Goal: Task Accomplishment & Management: Manage account settings

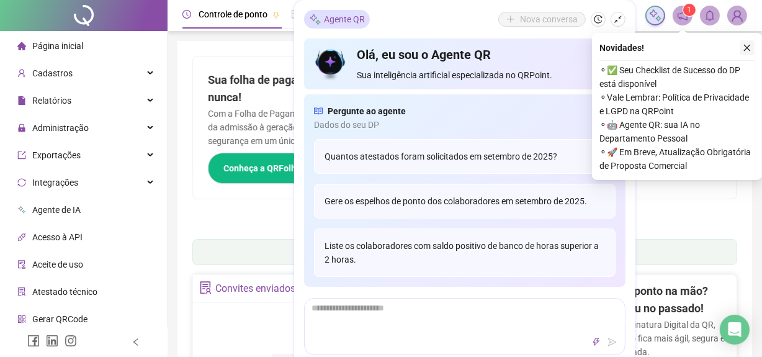
click at [747, 51] on icon "close" at bounding box center [747, 47] width 9 height 9
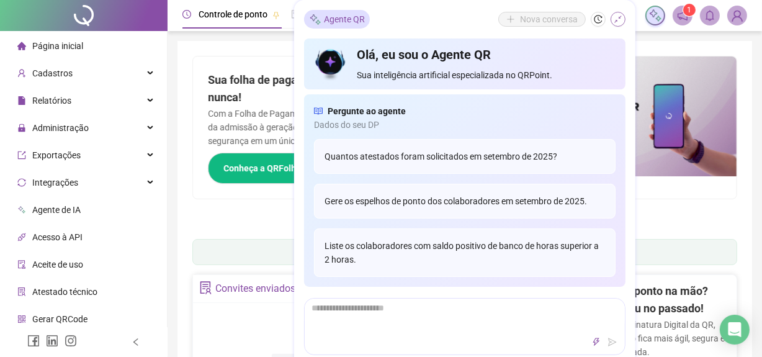
click at [623, 17] on button "button" at bounding box center [618, 19] width 15 height 15
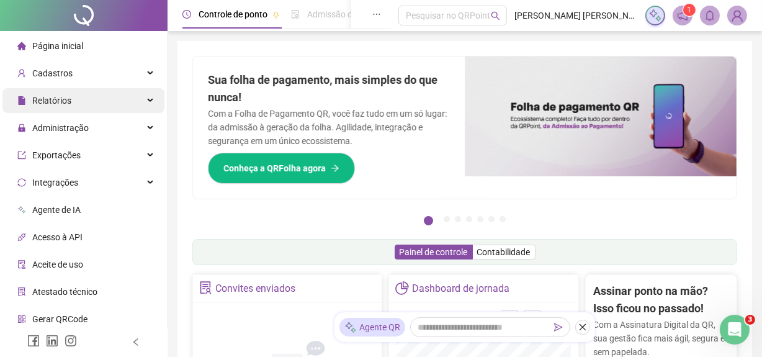
click at [99, 97] on div "Relatórios" at bounding box center [83, 100] width 162 height 25
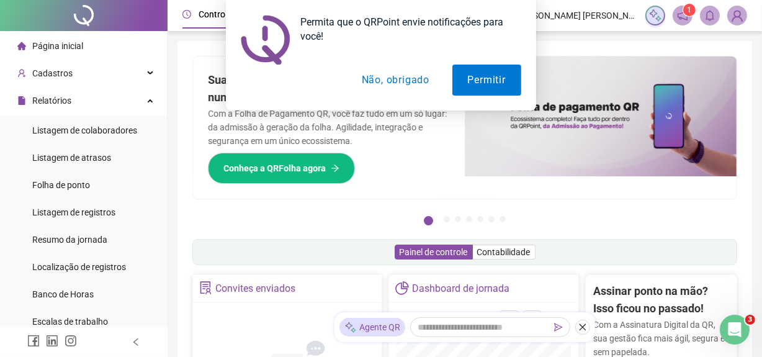
click at [415, 90] on button "Não, obrigado" at bounding box center [395, 80] width 99 height 31
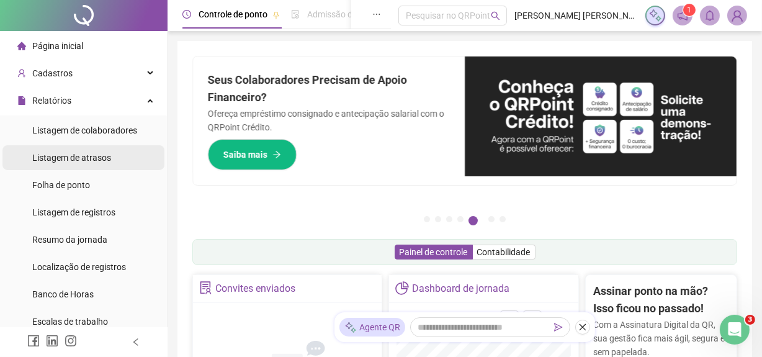
click at [89, 160] on span "Listagem de atrasos" at bounding box center [71, 158] width 79 height 10
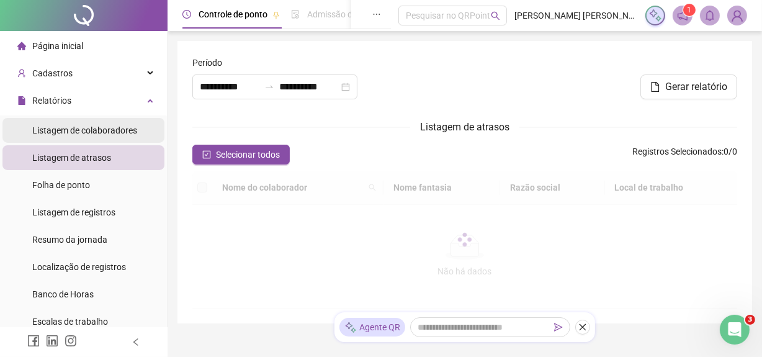
type input "**********"
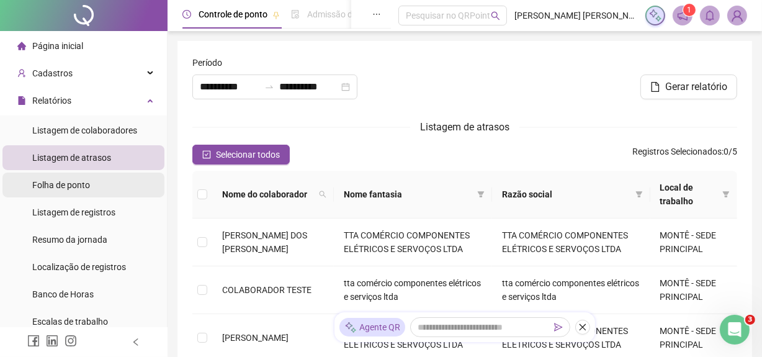
click at [94, 180] on li "Folha de ponto" at bounding box center [83, 185] width 162 height 25
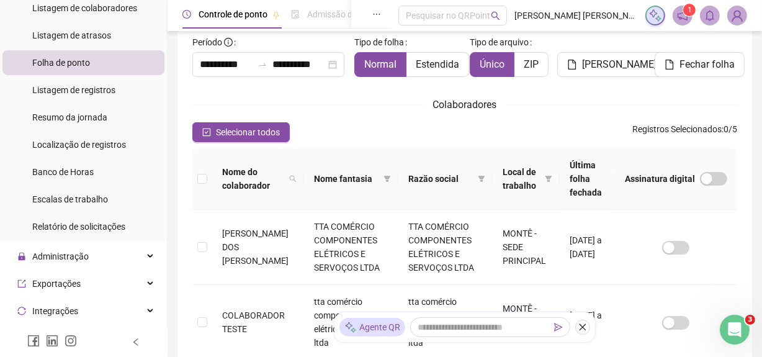
scroll to position [225, 0]
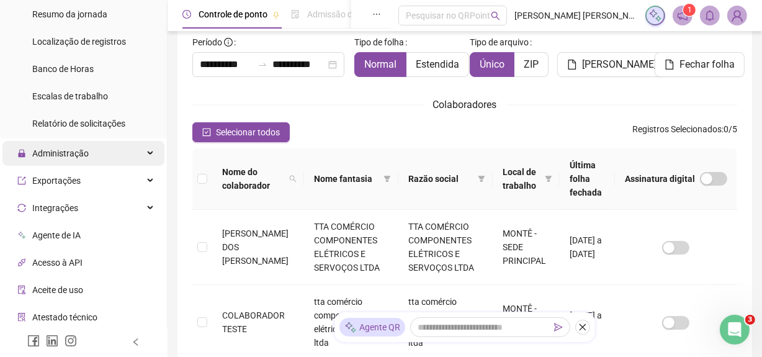
click at [103, 161] on div "Administração" at bounding box center [83, 153] width 162 height 25
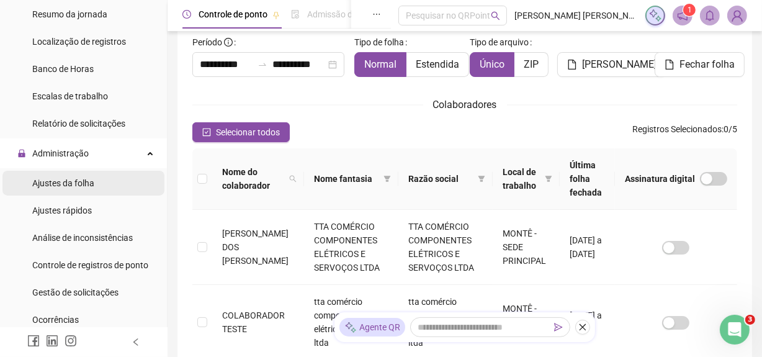
click at [91, 181] on span "Ajustes da folha" at bounding box center [63, 183] width 62 height 10
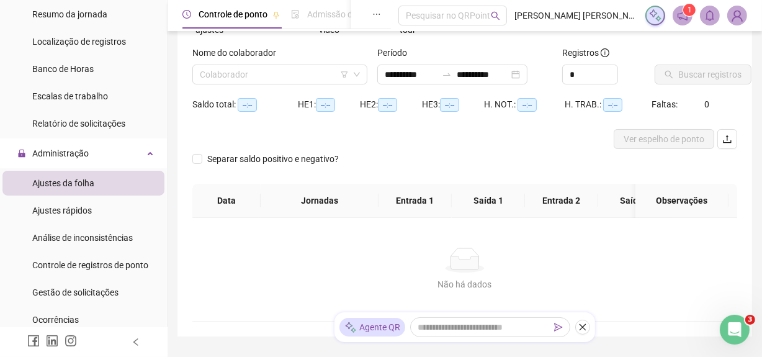
type input "**********"
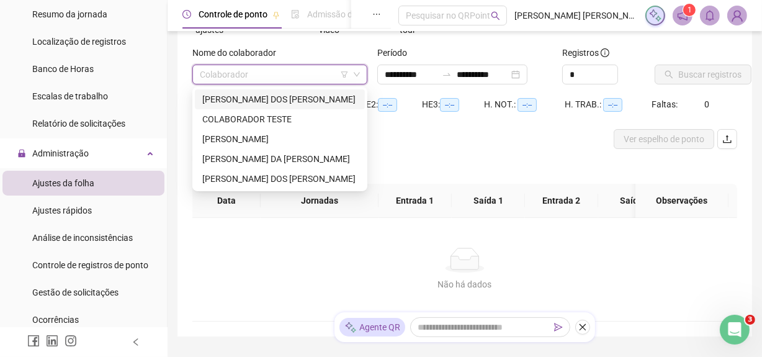
click at [320, 74] on input "search" at bounding box center [274, 74] width 149 height 19
click at [262, 174] on div "[PERSON_NAME]" at bounding box center [279, 179] width 155 height 14
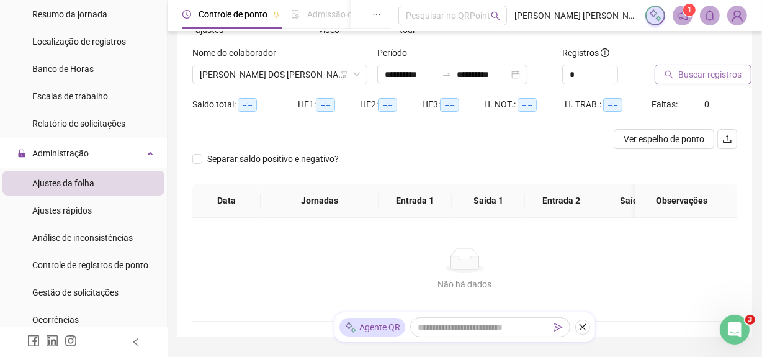
click at [668, 80] on button "Buscar registros" at bounding box center [703, 75] width 97 height 20
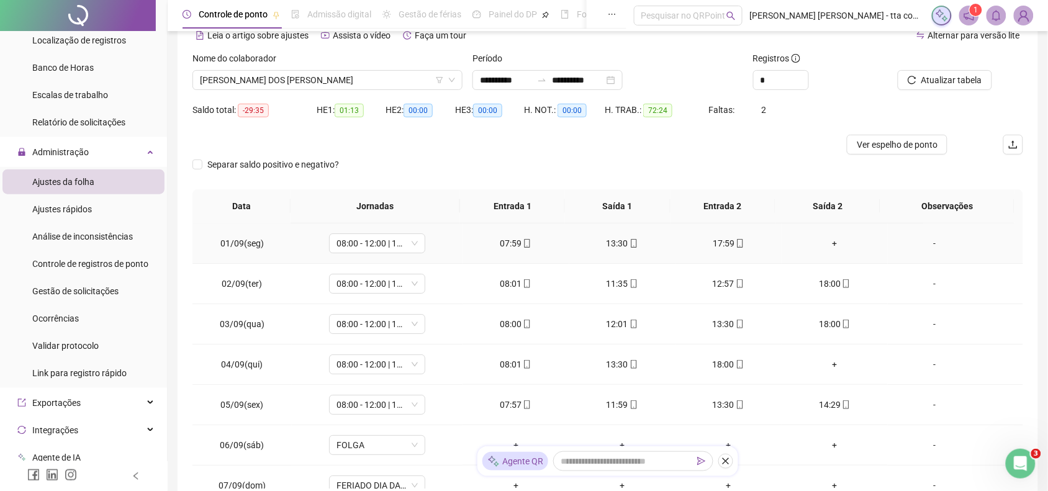
scroll to position [62, 0]
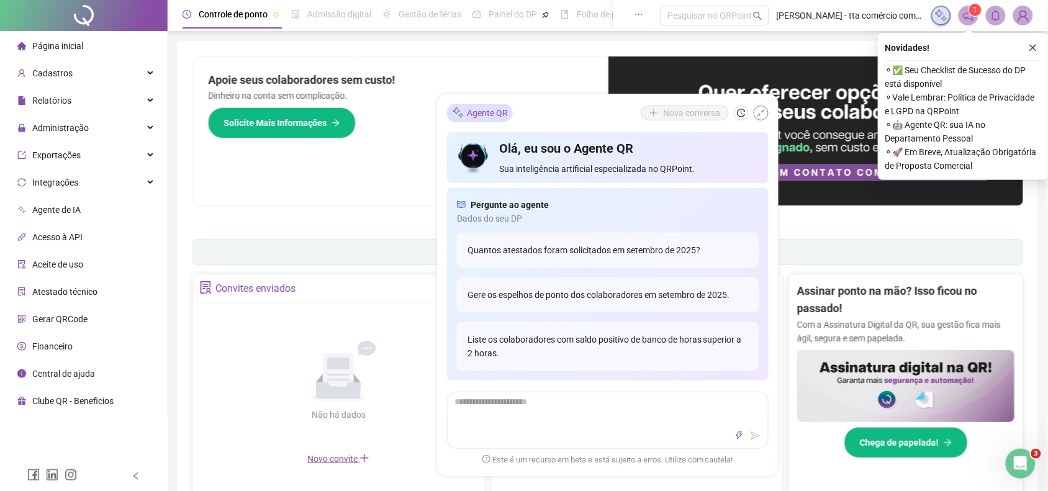
click at [760, 110] on icon "shrink" at bounding box center [761, 113] width 9 height 9
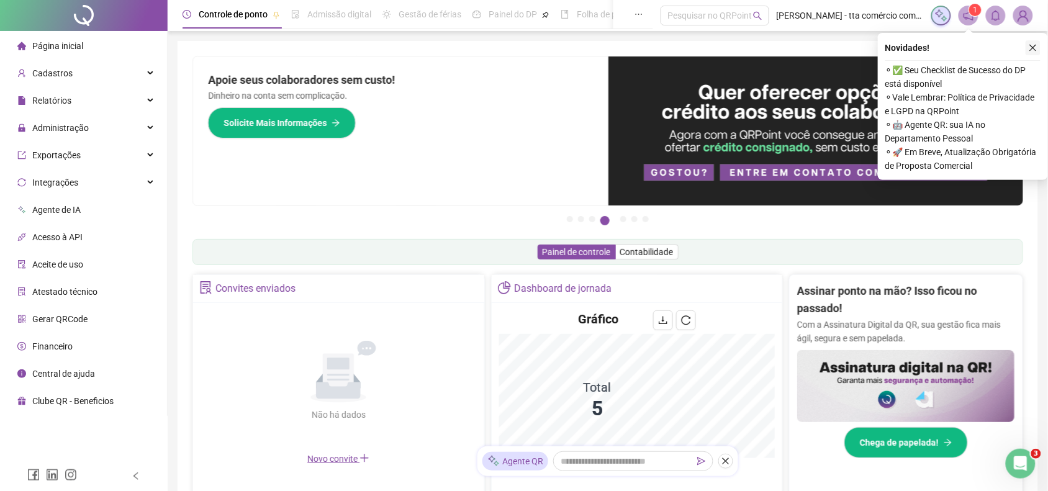
click at [1034, 45] on icon "close" at bounding box center [1032, 47] width 9 height 9
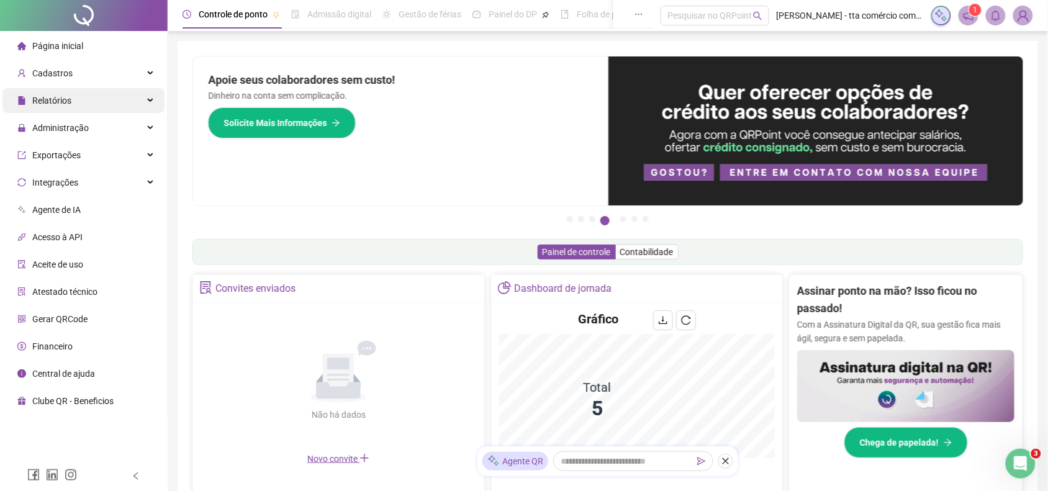
click at [56, 112] on span "Relatórios" at bounding box center [44, 100] width 54 height 25
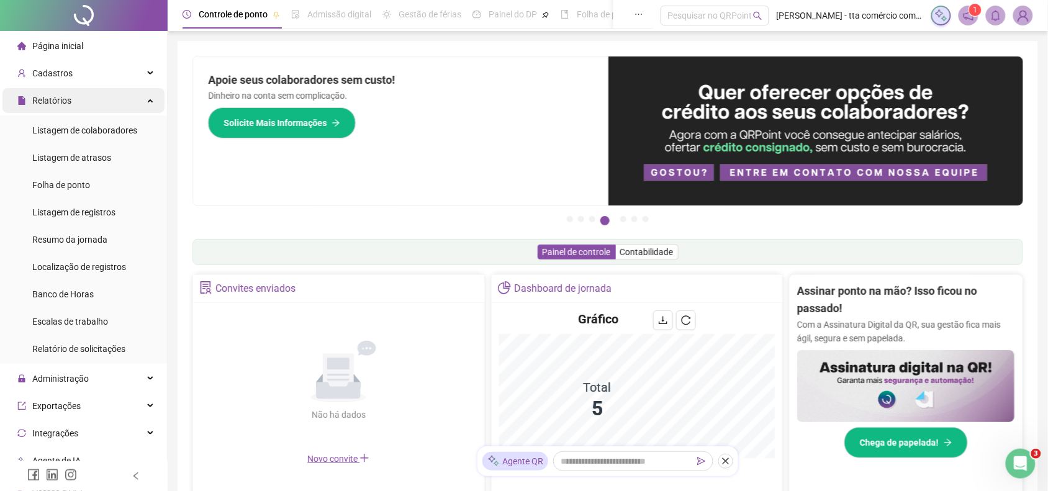
click at [97, 107] on div "Relatórios" at bounding box center [83, 100] width 162 height 25
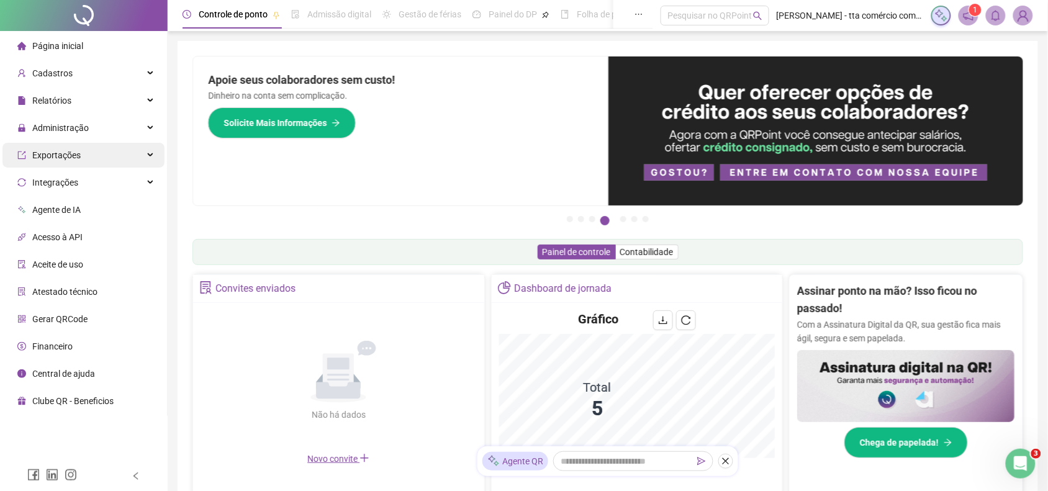
click at [132, 154] on div "Exportações" at bounding box center [83, 155] width 162 height 25
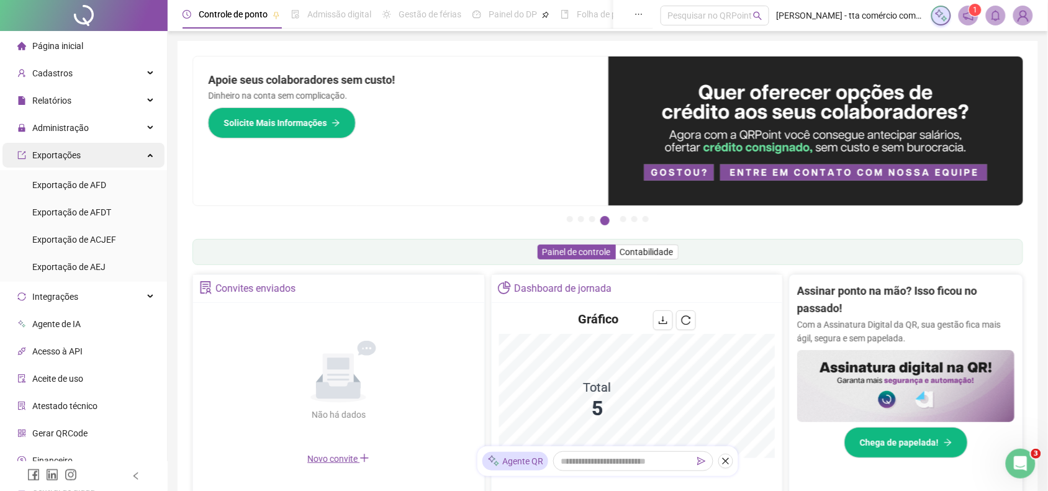
click at [132, 154] on div "Exportações" at bounding box center [83, 155] width 162 height 25
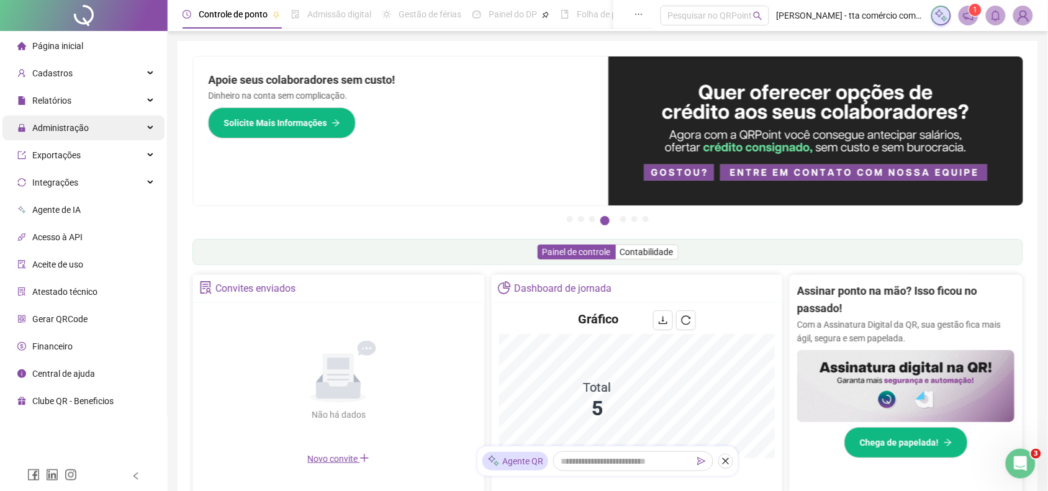
click at [124, 120] on div "Administração" at bounding box center [83, 127] width 162 height 25
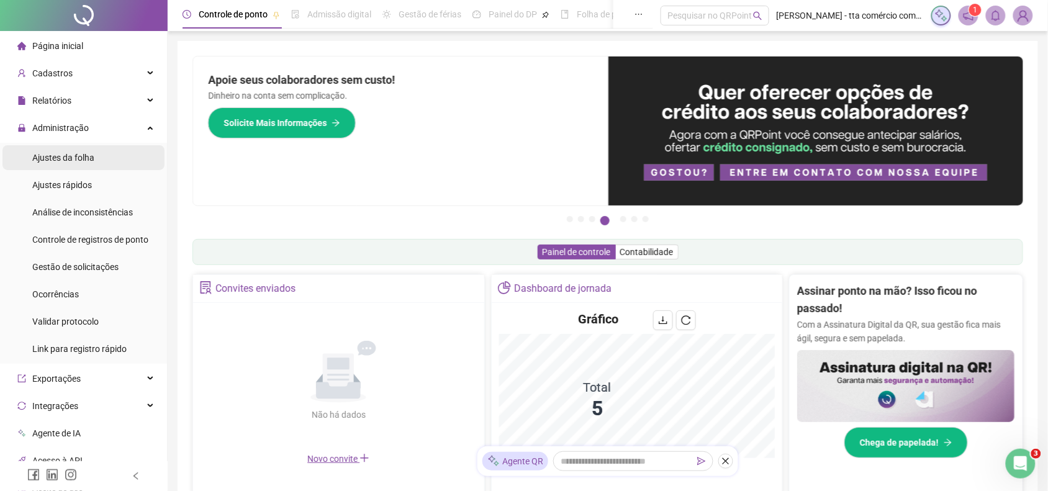
click at [120, 158] on li "Ajustes da folha" at bounding box center [83, 157] width 162 height 25
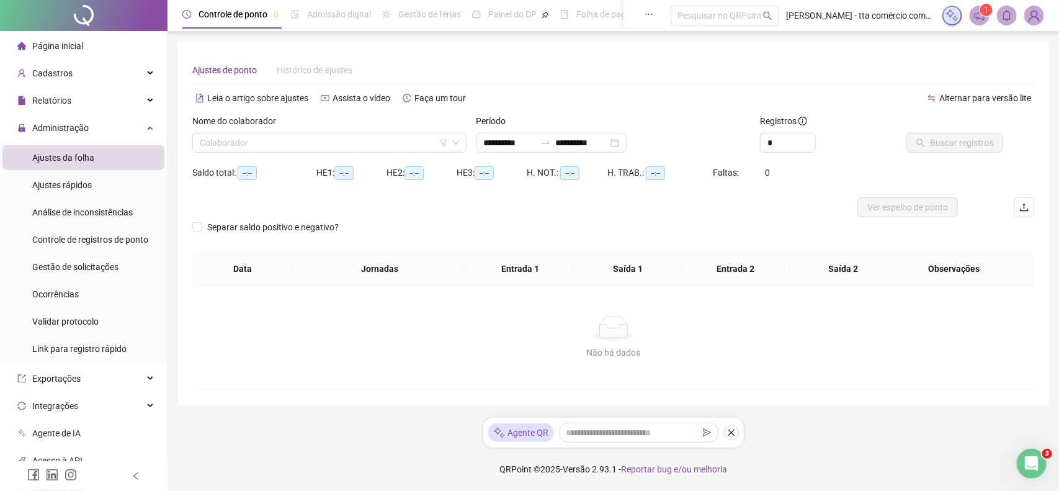
type input "**********"
click at [112, 266] on span "Gestão de solicitações" at bounding box center [75, 267] width 86 height 10
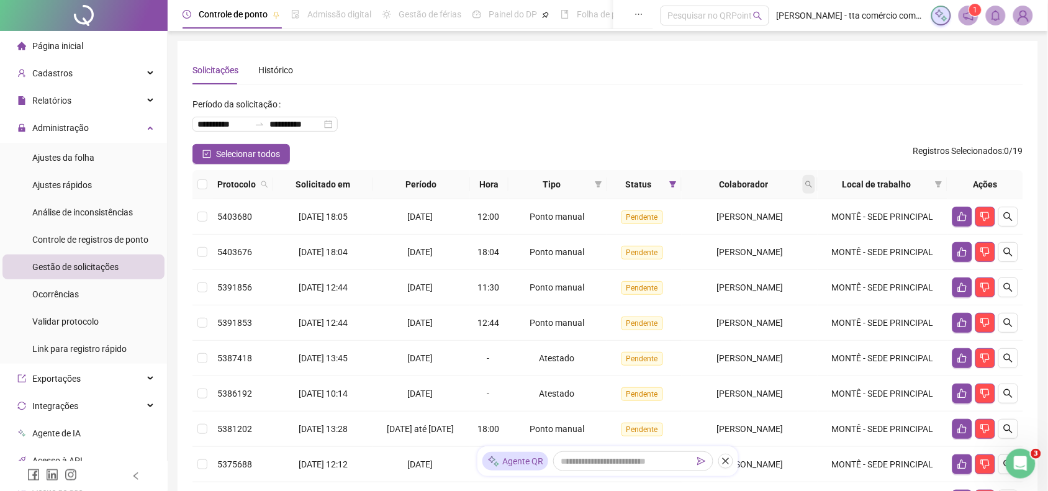
click at [814, 188] on span at bounding box center [808, 184] width 12 height 19
type input "****"
click at [747, 233] on span "Buscar" at bounding box center [734, 234] width 27 height 14
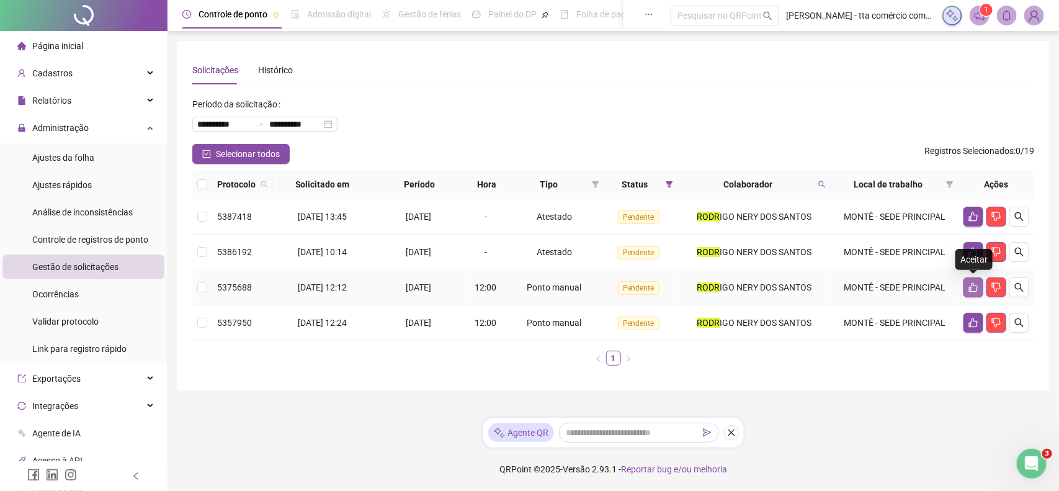
click at [978, 295] on button "button" at bounding box center [974, 287] width 20 height 20
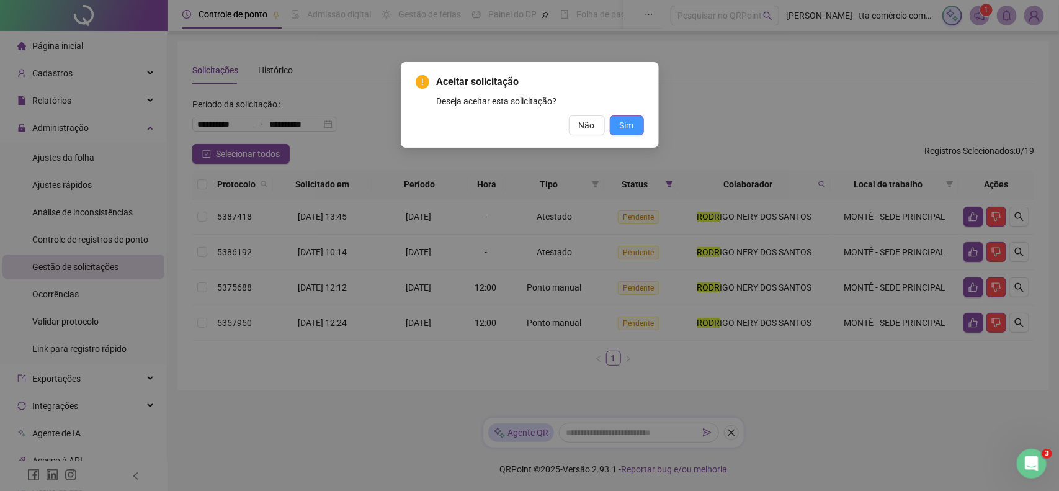
click at [630, 131] on span "Sim" at bounding box center [627, 126] width 14 height 14
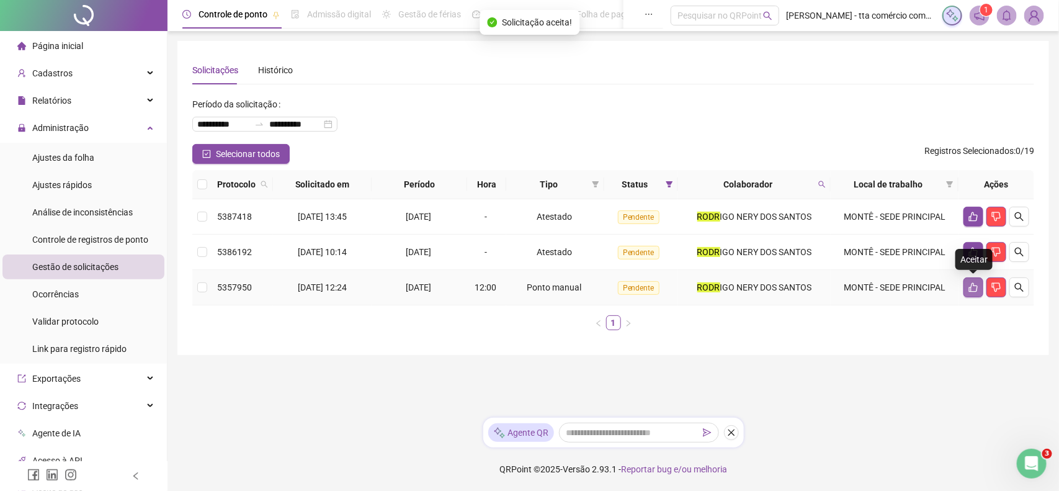
click at [964, 284] on button "button" at bounding box center [974, 287] width 20 height 20
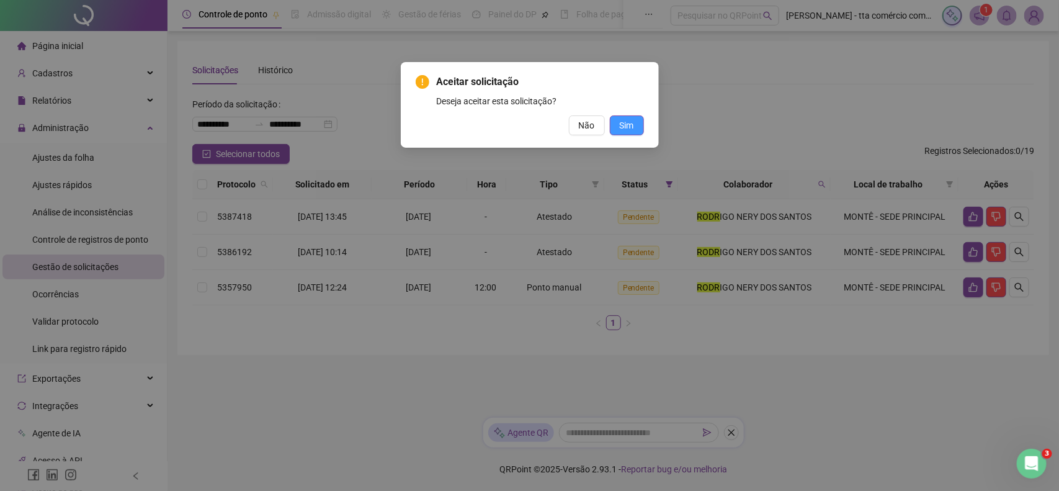
click at [634, 126] on span "Sim" at bounding box center [627, 126] width 14 height 14
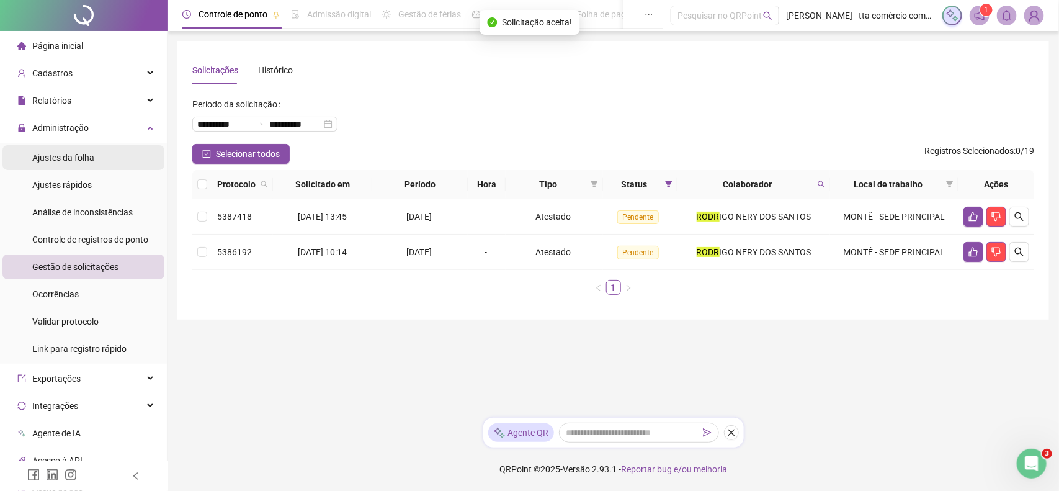
click at [79, 146] on div "Ajustes da folha" at bounding box center [63, 157] width 62 height 25
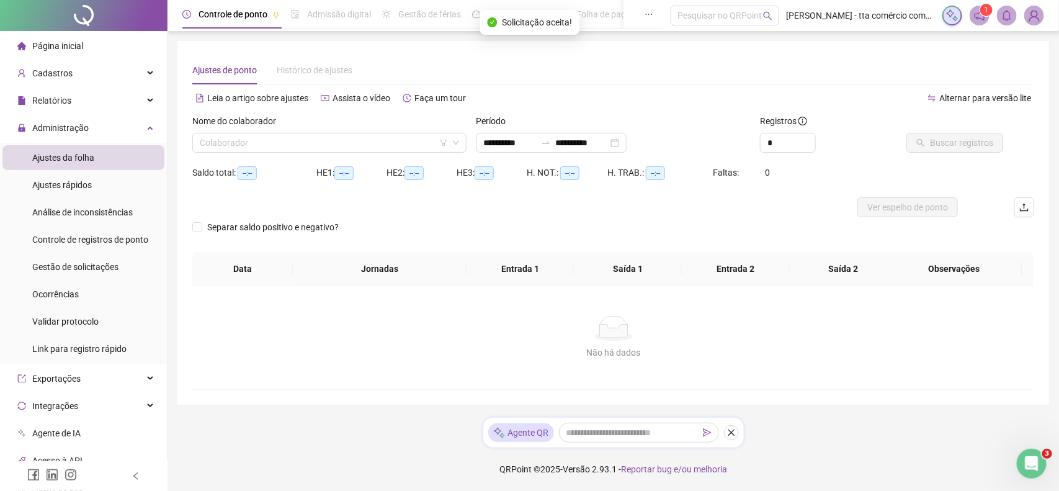
type input "**********"
click at [376, 135] on input "search" at bounding box center [324, 142] width 248 height 19
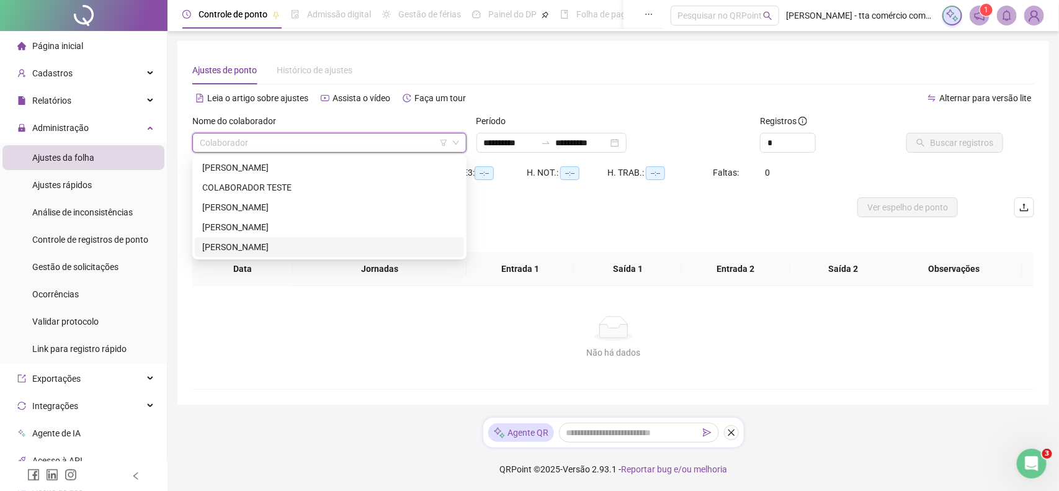
click at [256, 254] on div "[PERSON_NAME]" at bounding box center [329, 247] width 269 height 20
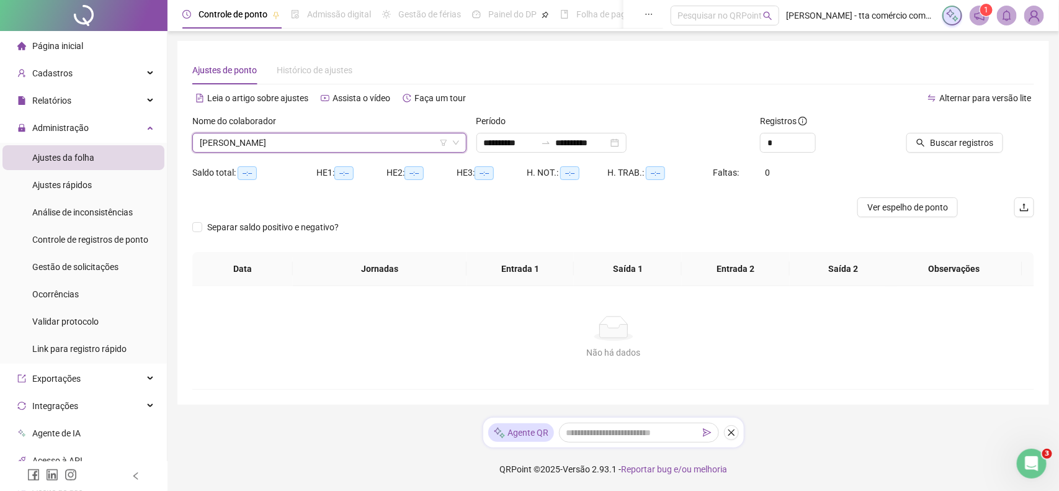
click at [963, 131] on div at bounding box center [952, 123] width 101 height 19
click at [969, 137] on span "Buscar registros" at bounding box center [961, 143] width 63 height 14
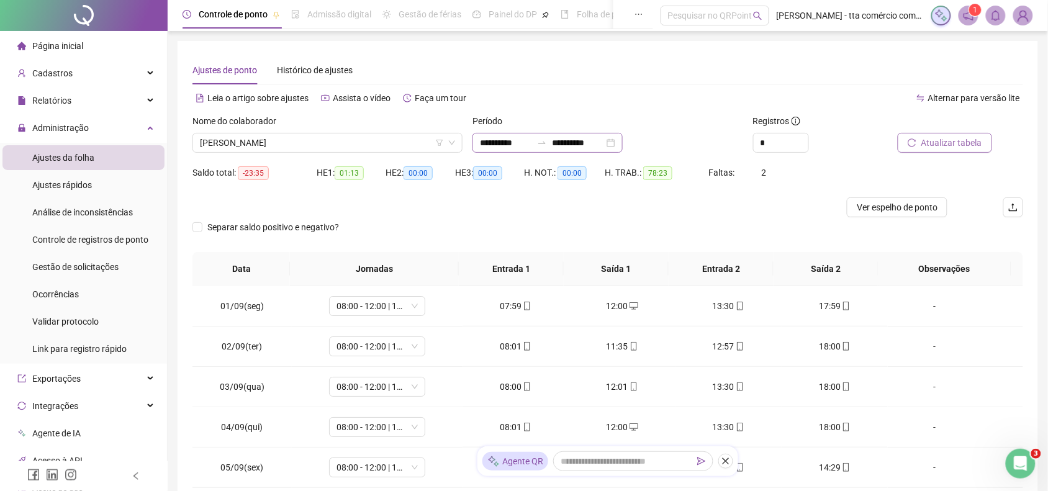
click at [613, 135] on div "**********" at bounding box center [547, 143] width 150 height 20
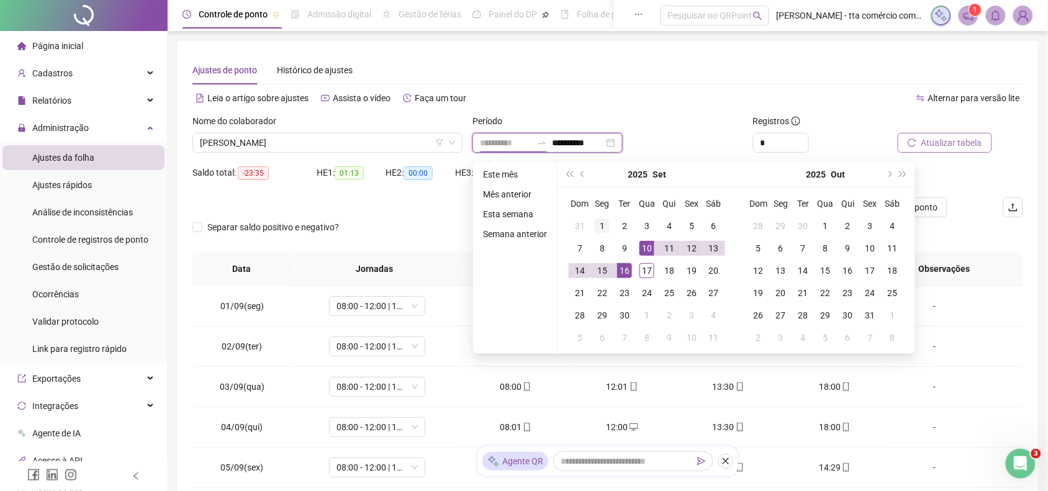
type input "**********"
click at [603, 219] on div "1" at bounding box center [602, 225] width 15 height 15
type input "**********"
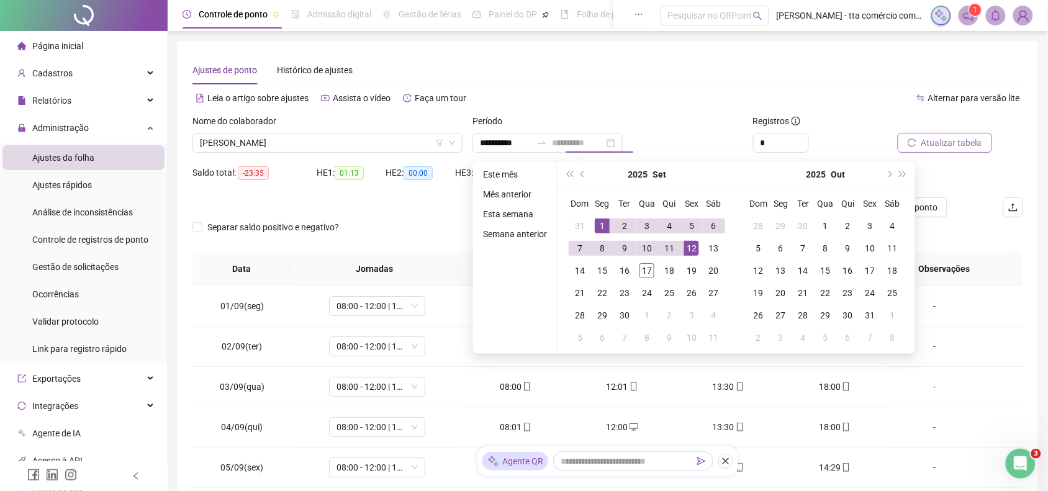
click at [695, 244] on div "12" at bounding box center [691, 248] width 15 height 15
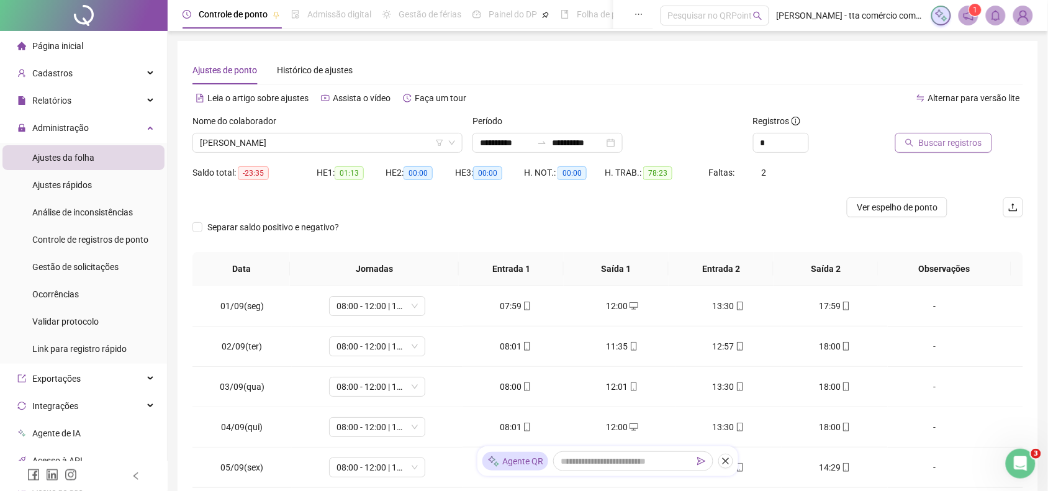
click at [962, 138] on span "Buscar registros" at bounding box center [949, 143] width 63 height 14
click at [901, 212] on span "Ver espelho de ponto" at bounding box center [896, 207] width 81 height 14
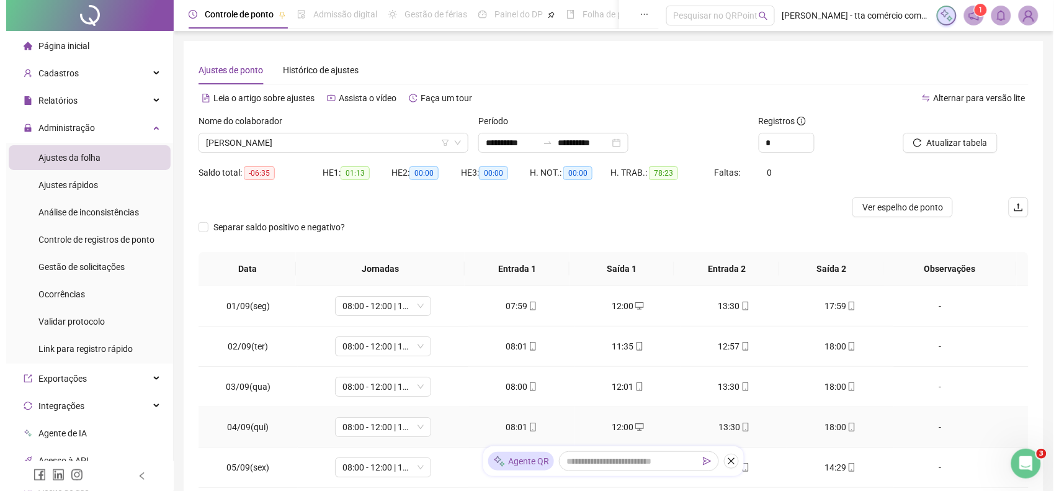
scroll to position [78, 0]
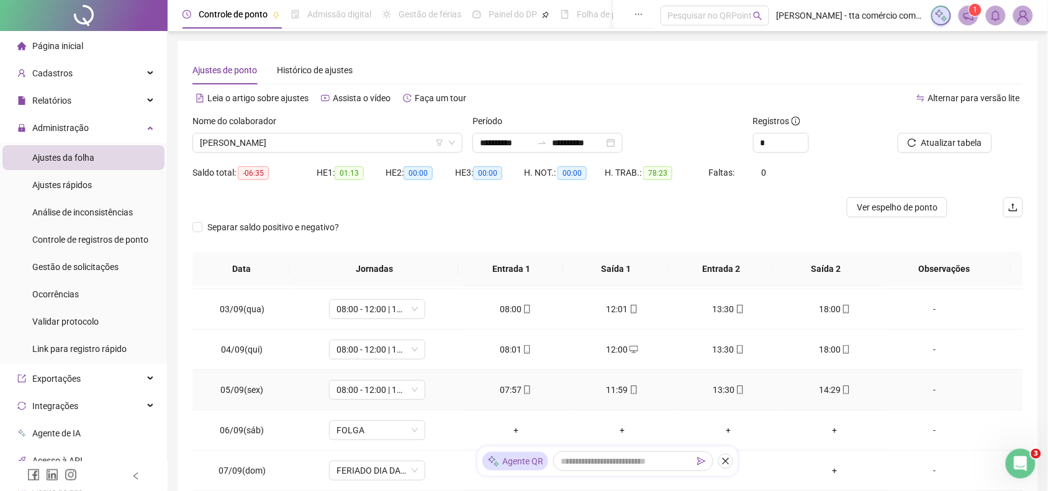
click at [923, 390] on div "-" at bounding box center [933, 390] width 73 height 14
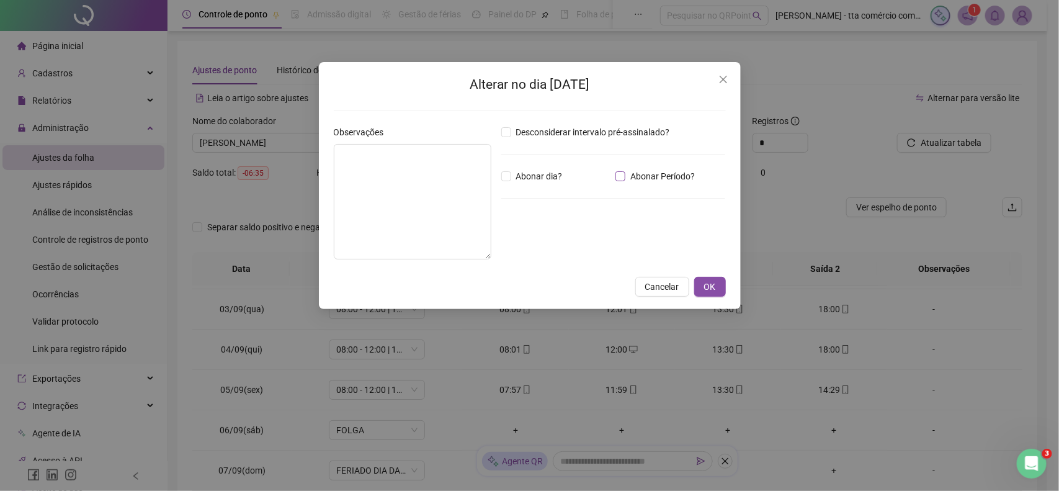
click at [649, 178] on span "Abonar Período?" at bounding box center [663, 176] width 74 height 14
click at [542, 250] on input "*****" at bounding box center [534, 244] width 50 height 15
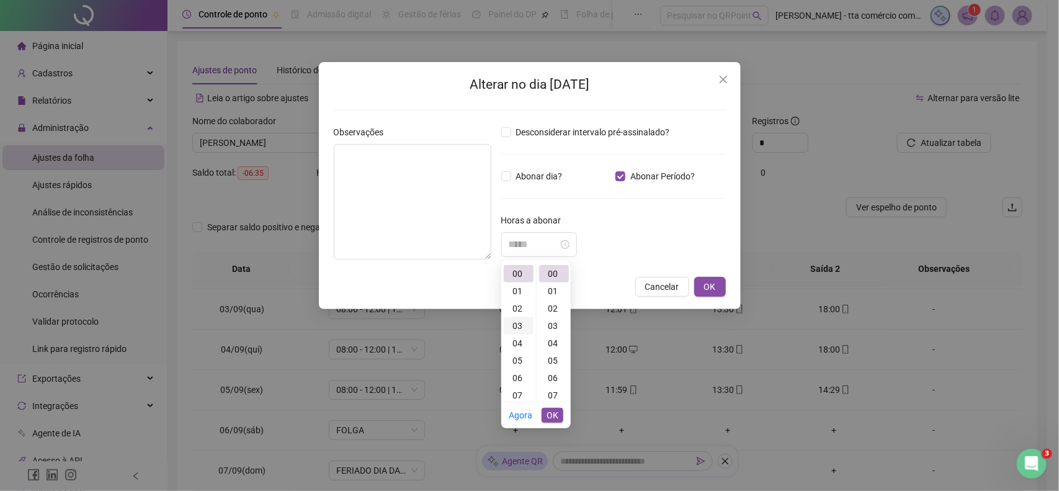
click at [519, 327] on div "03" at bounding box center [519, 325] width 30 height 17
click at [555, 286] on div "32" at bounding box center [554, 286] width 30 height 17
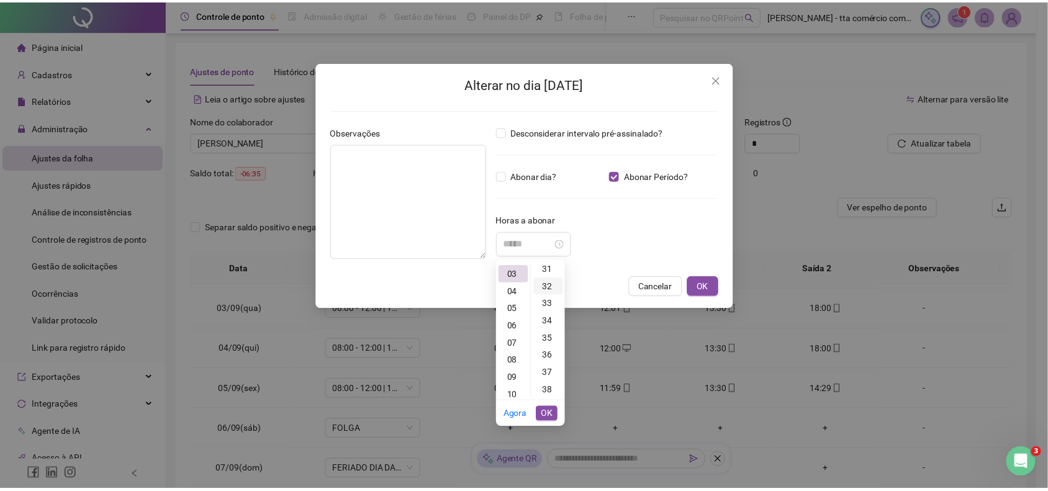
scroll to position [556, 0]
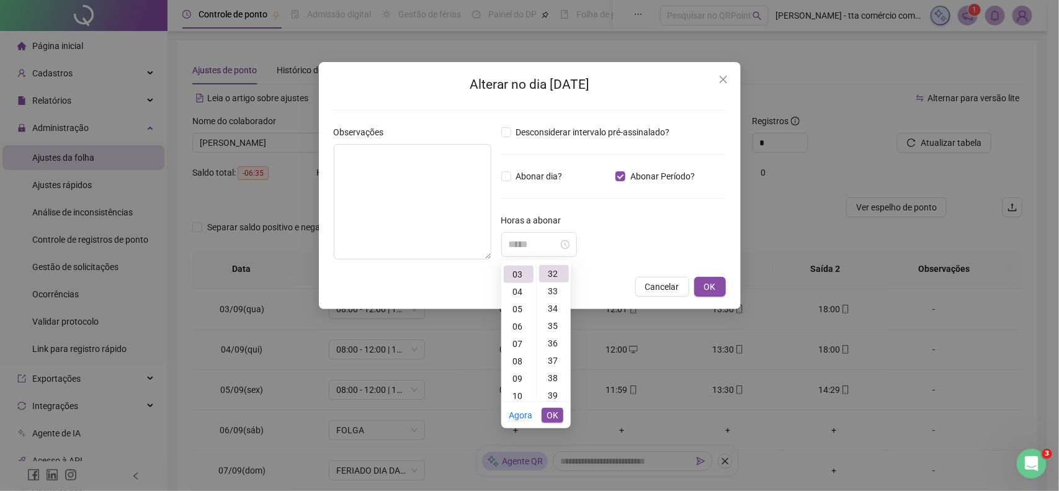
type input "*****"
click at [547, 420] on span "OK" at bounding box center [553, 415] width 12 height 14
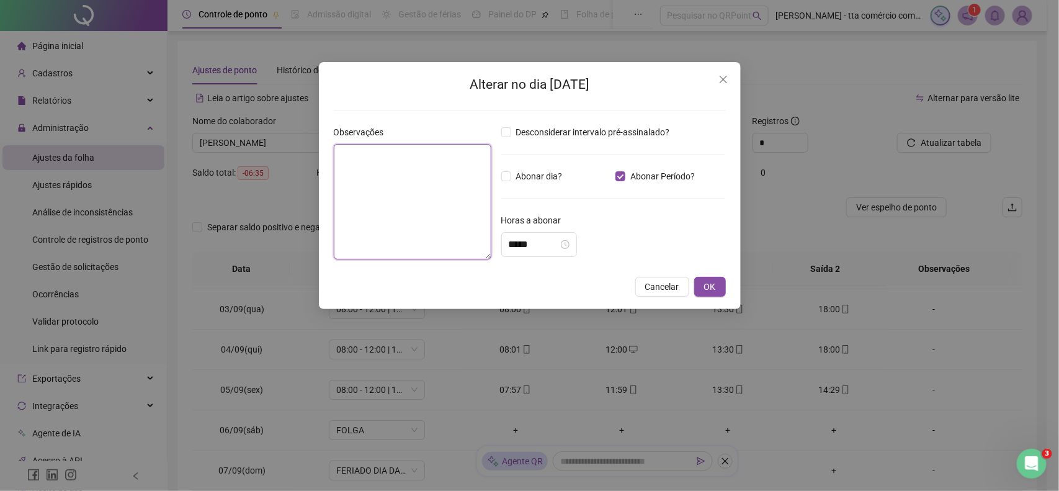
click at [397, 174] on textarea at bounding box center [413, 201] width 158 height 115
type textarea "**********"
click at [721, 292] on button "OK" at bounding box center [710, 287] width 32 height 20
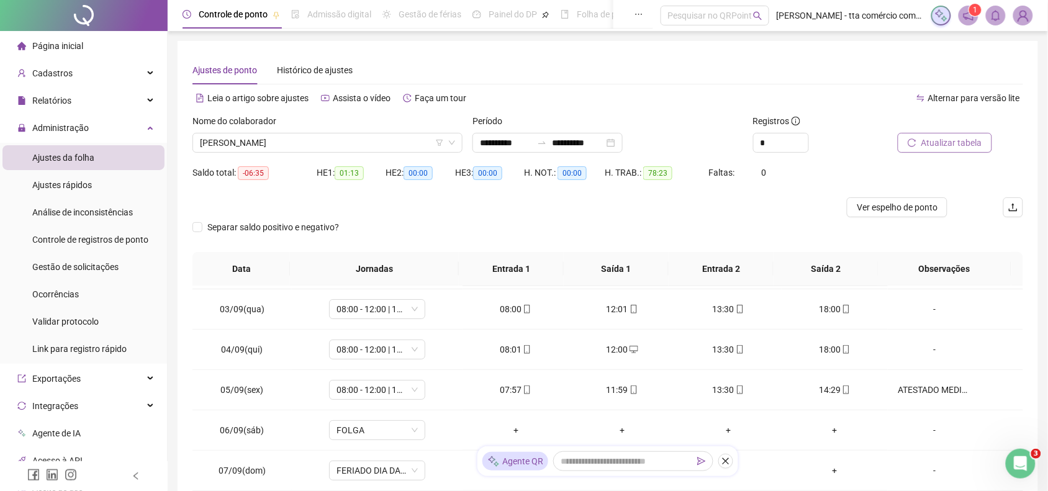
click at [935, 145] on span "Atualizar tabela" at bounding box center [951, 143] width 61 height 14
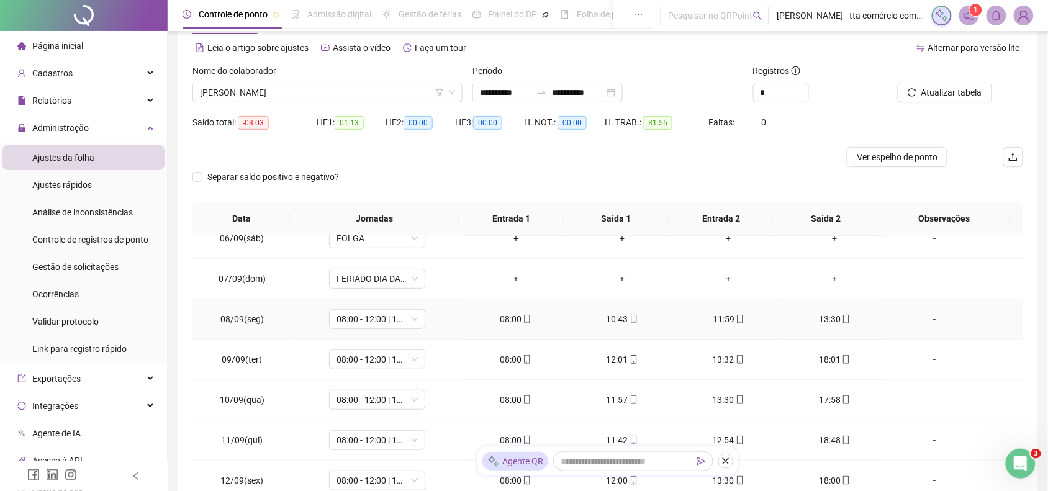
scroll to position [78, 0]
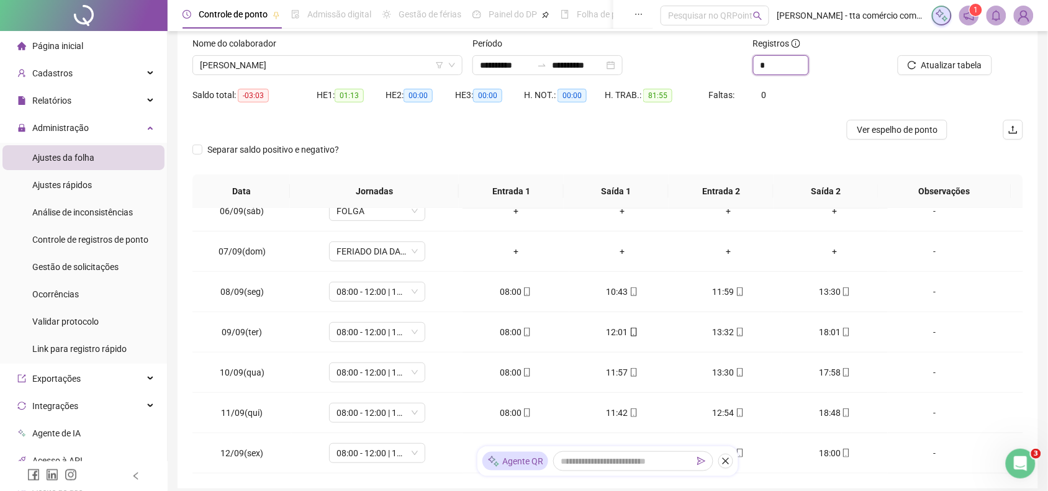
click at [735, 70] on div "**********" at bounding box center [607, 61] width 840 height 48
type input "*"
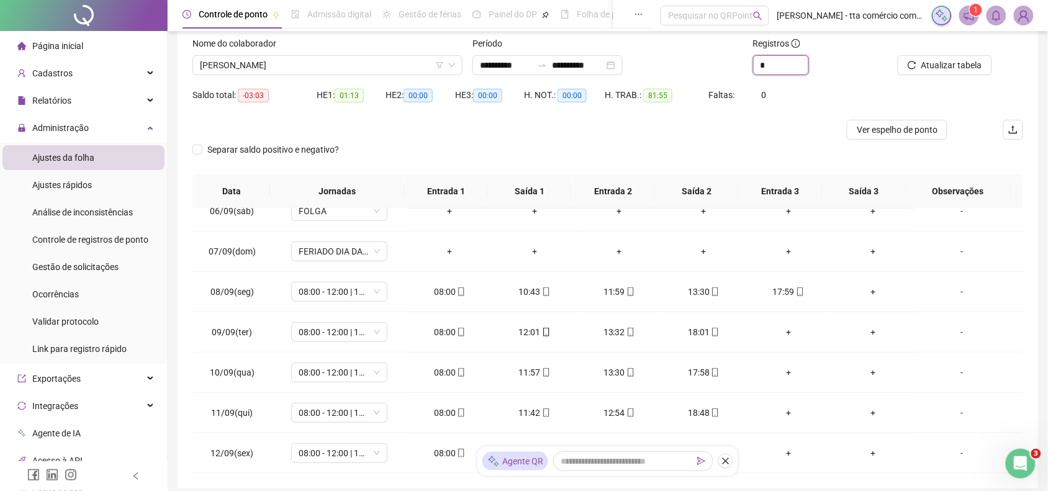
type input "*"
click at [972, 52] on div at bounding box center [941, 46] width 99 height 19
click at [973, 59] on span "Atualizar tabela" at bounding box center [951, 65] width 61 height 14
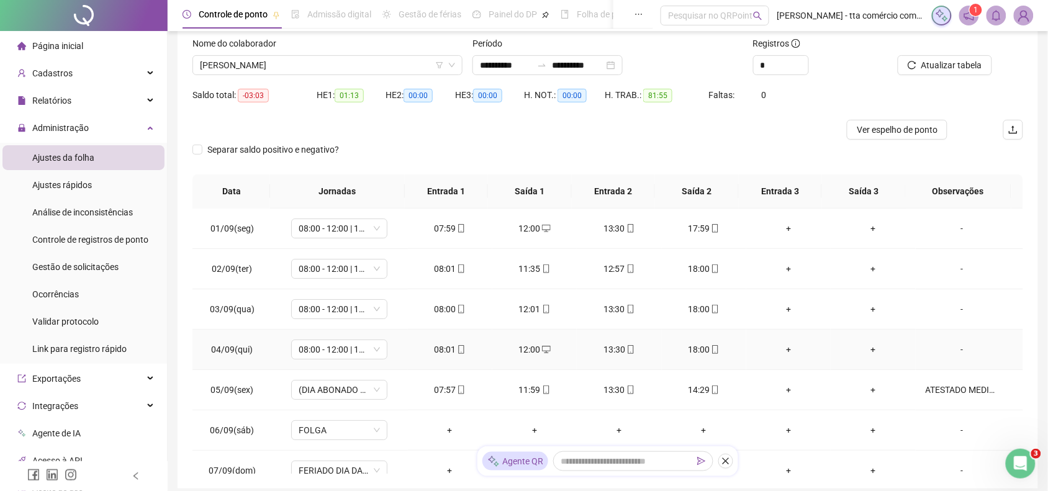
scroll to position [155, 0]
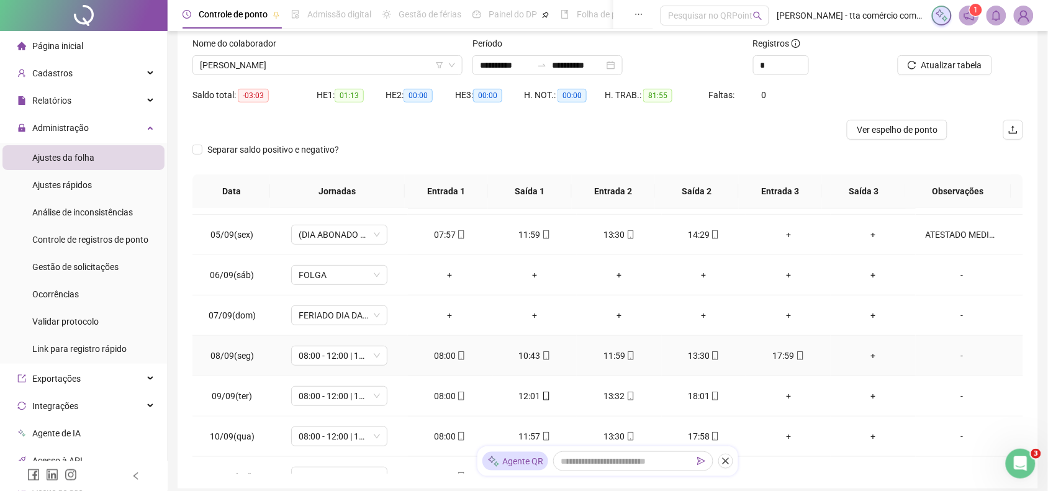
click at [863, 351] on div "+" at bounding box center [872, 356] width 65 height 14
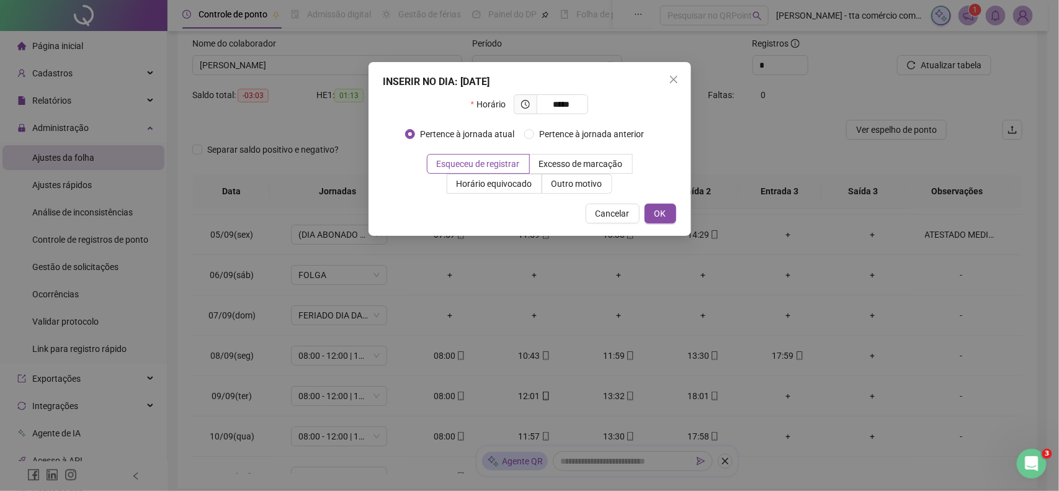
type input "*****"
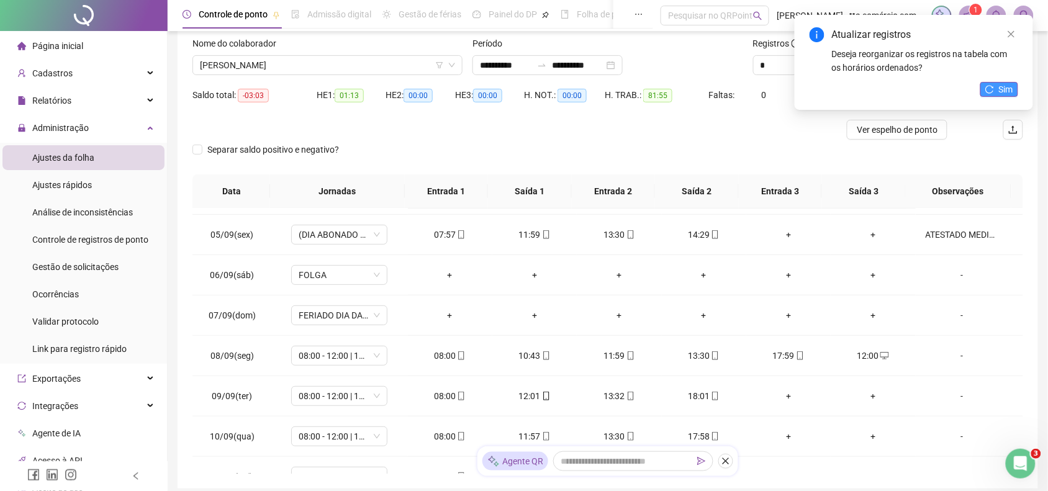
click at [1006, 83] on span "Sim" at bounding box center [1006, 90] width 14 height 14
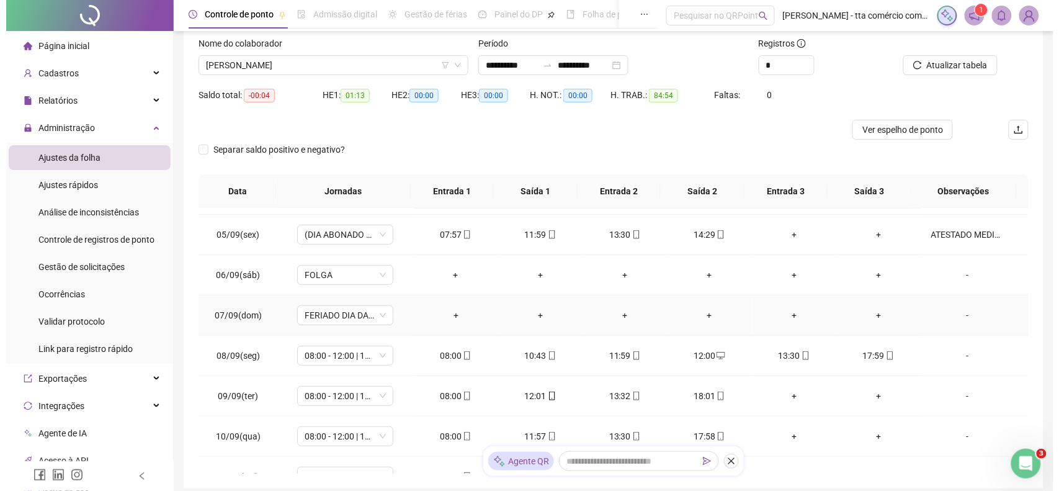
scroll to position [220, 0]
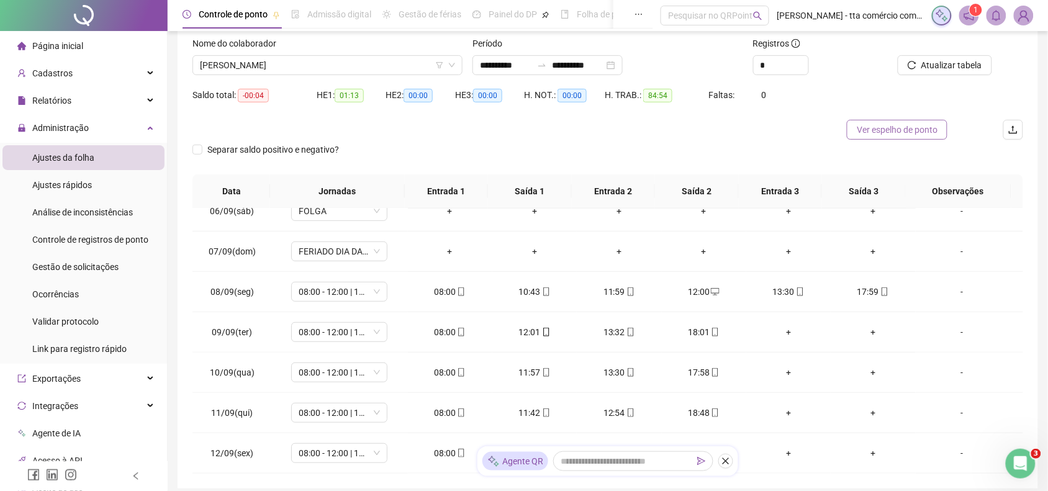
click at [892, 125] on span "Ver espelho de ponto" at bounding box center [896, 130] width 81 height 14
click at [948, 292] on div "-" at bounding box center [961, 292] width 73 height 14
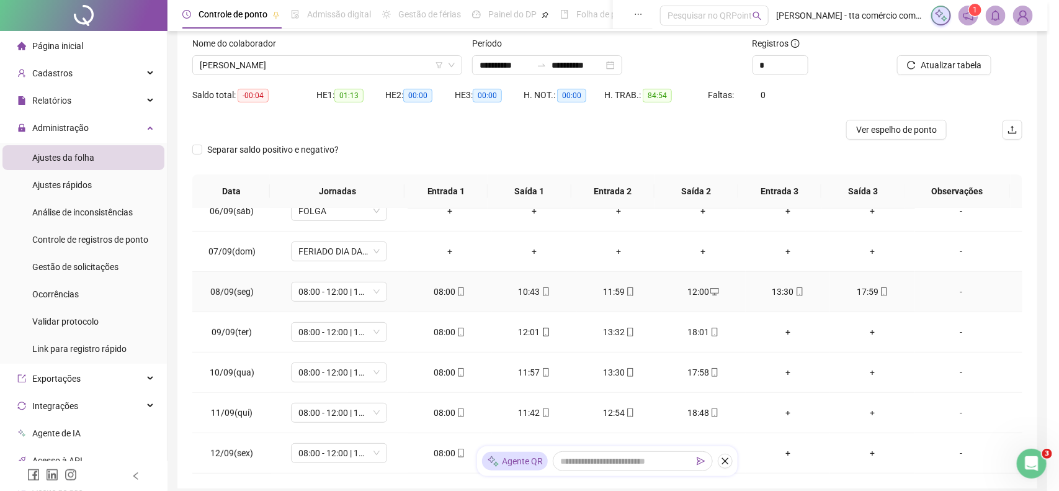
type input "*****"
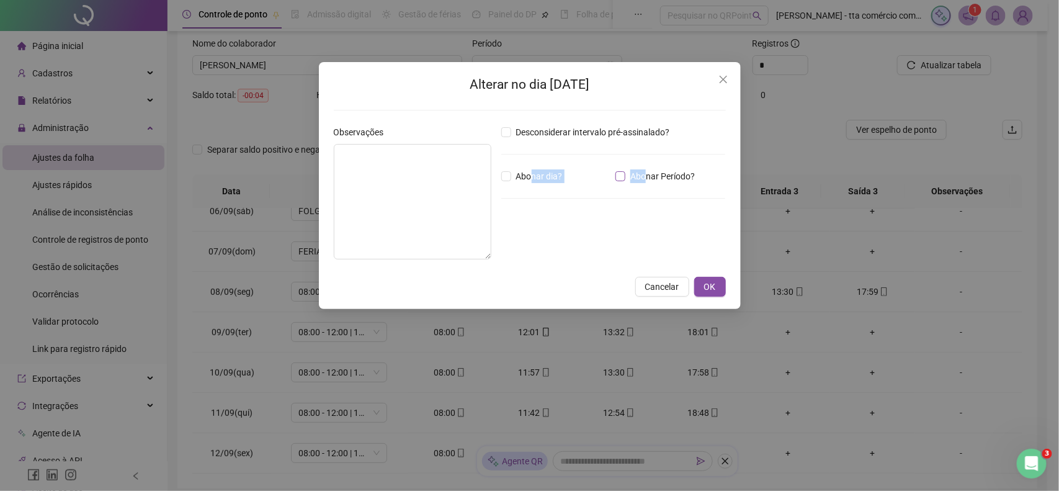
drag, startPoint x: 531, startPoint y: 174, endPoint x: 649, endPoint y: 174, distance: 118.5
click at [649, 174] on div "Abonar dia? Abonar Período?" at bounding box center [614, 176] width 230 height 14
click at [649, 174] on span "Abonar Período?" at bounding box center [663, 176] width 74 height 14
click at [559, 237] on input "*****" at bounding box center [534, 244] width 50 height 15
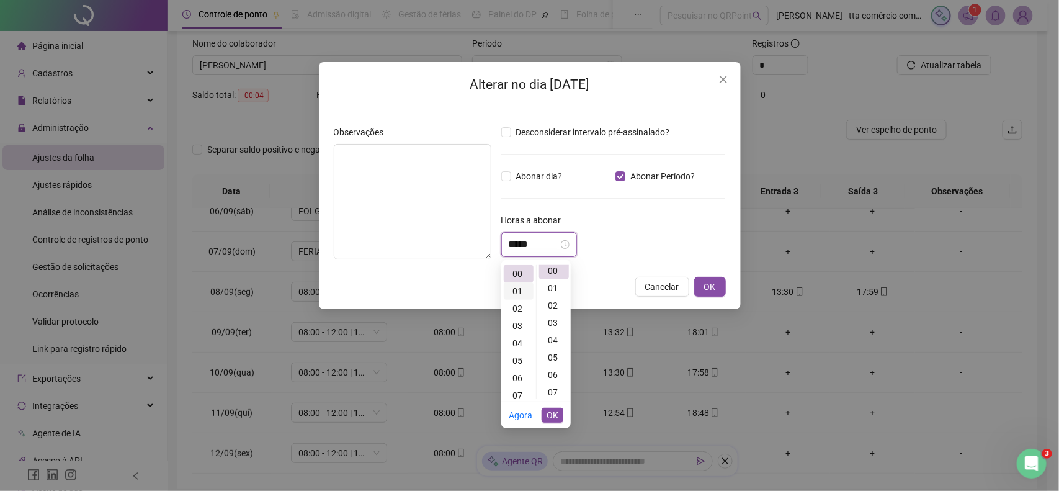
scroll to position [0, 0]
click at [516, 295] on div "01" at bounding box center [519, 290] width 30 height 17
click at [554, 339] on div "17" at bounding box center [554, 336] width 30 height 17
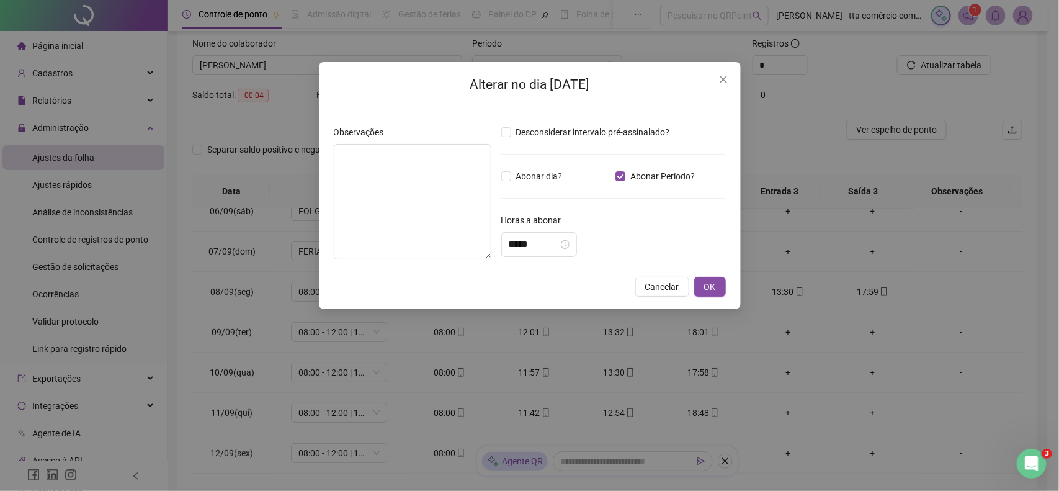
drag, startPoint x: 706, startPoint y: 296, endPoint x: 691, endPoint y: 295, distance: 14.9
click at [706, 296] on button "OK" at bounding box center [710, 287] width 32 height 20
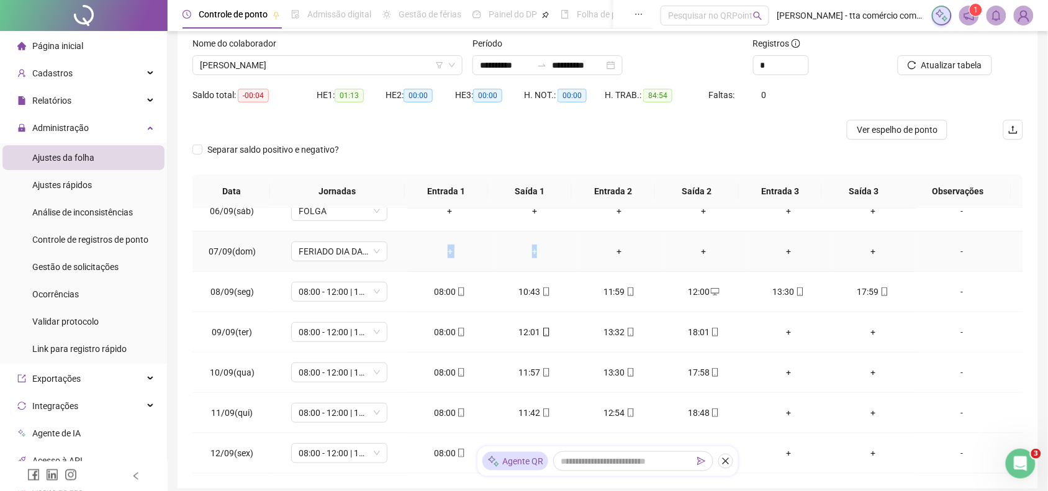
drag, startPoint x: 434, startPoint y: 246, endPoint x: 696, endPoint y: 249, distance: 261.3
click at [696, 249] on tr "07/09(dom) FERIADO DIA DA INDEPENDÊNCIA + + + + + + -" at bounding box center [607, 251] width 830 height 40
click at [941, 296] on div "-" at bounding box center [961, 292] width 73 height 14
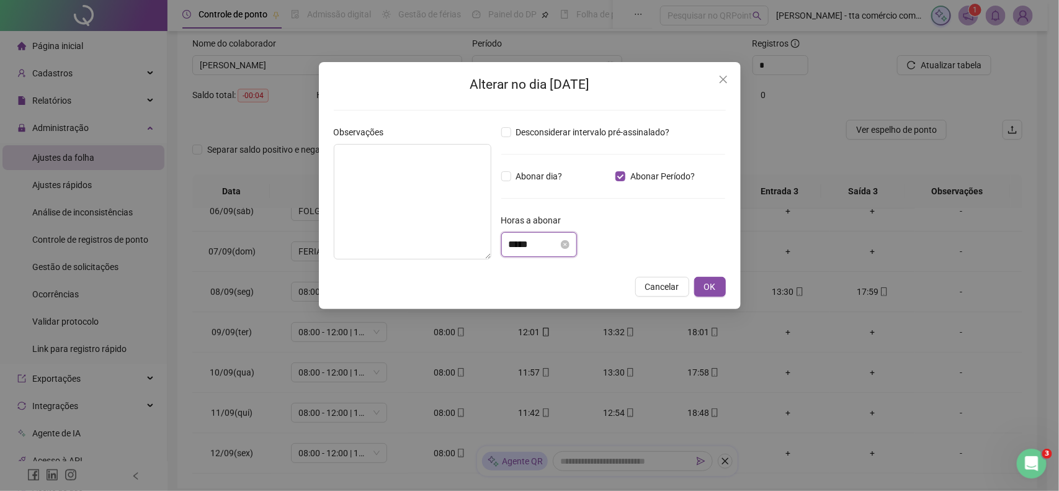
click at [544, 240] on input "*****" at bounding box center [534, 244] width 50 height 15
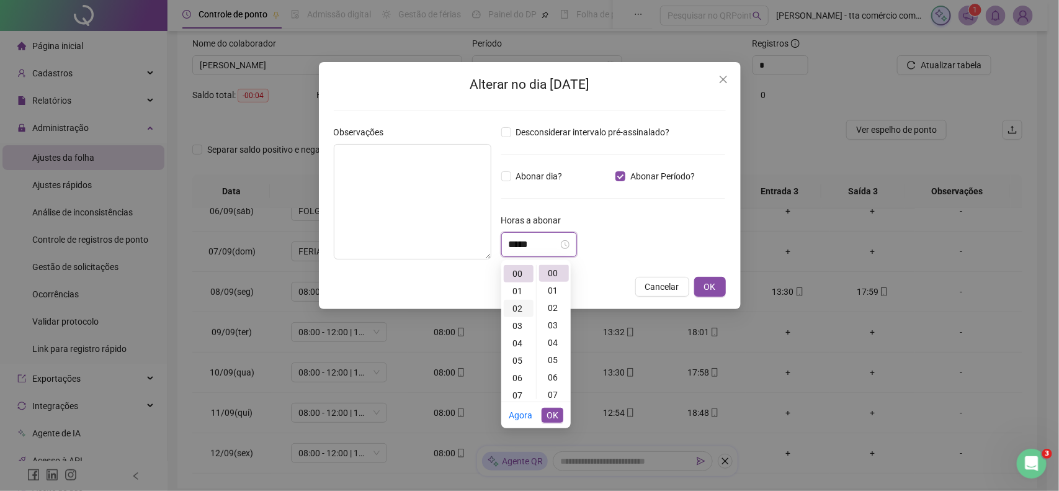
scroll to position [0, 0]
click at [516, 292] on div "01" at bounding box center [519, 290] width 30 height 17
click at [551, 340] on div "17" at bounding box center [554, 336] width 30 height 17
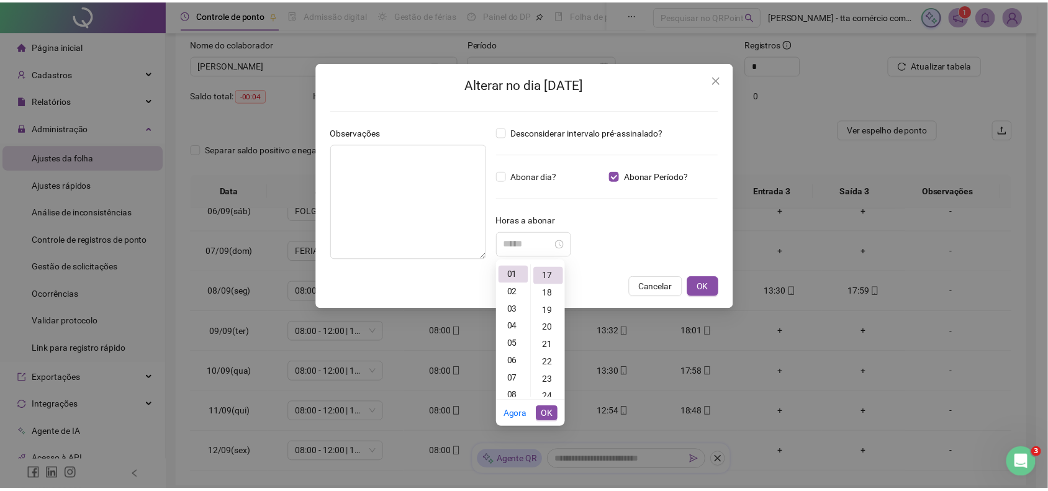
scroll to position [295, 0]
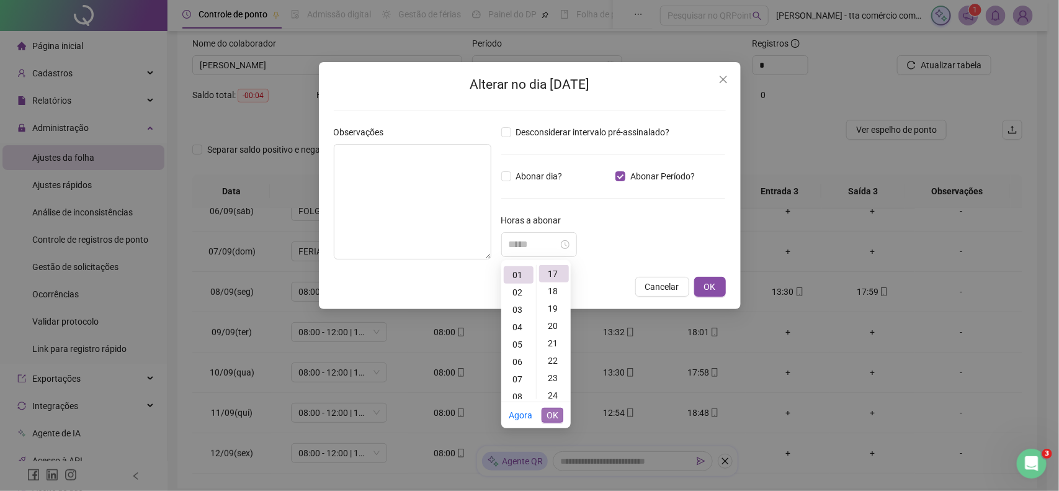
type input "*****"
click at [551, 411] on span "OK" at bounding box center [553, 415] width 12 height 14
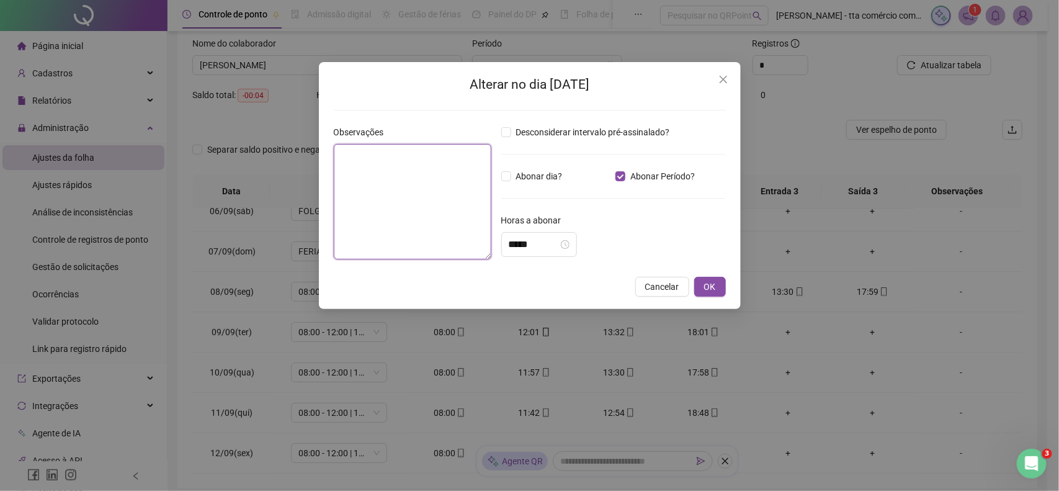
click at [475, 249] on textarea at bounding box center [413, 201] width 158 height 115
type textarea "**********"
click at [719, 284] on button "OK" at bounding box center [710, 287] width 32 height 20
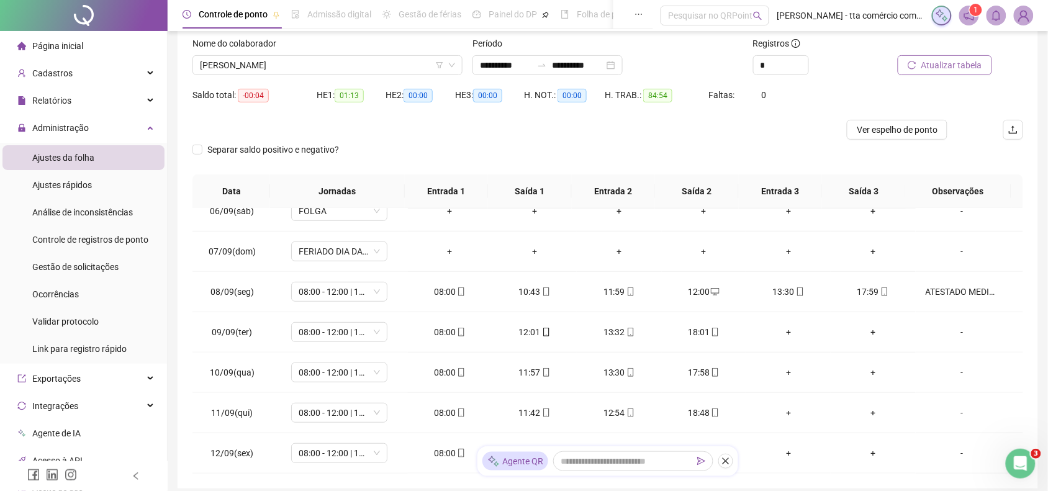
click at [925, 65] on span "Atualizar tabela" at bounding box center [951, 65] width 61 height 14
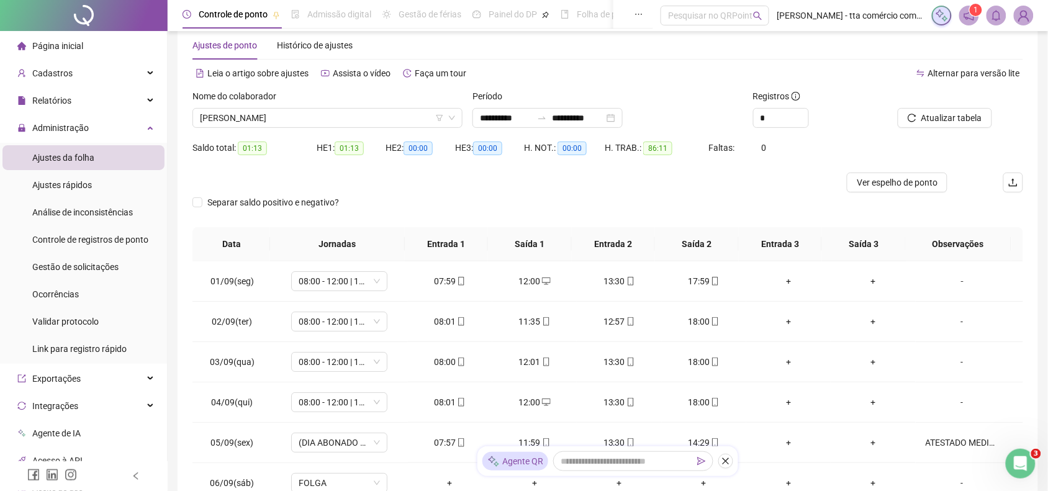
scroll to position [4, 0]
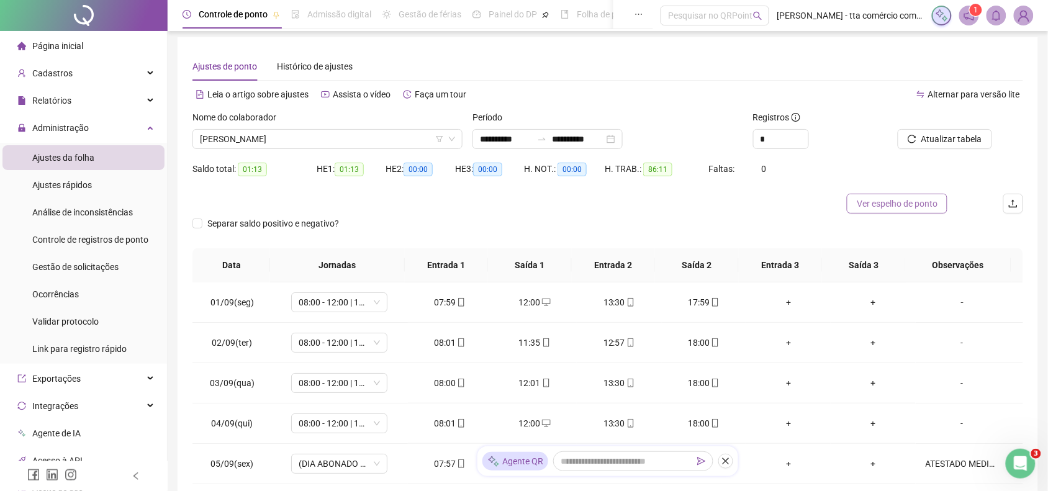
click at [885, 197] on span "Ver espelho de ponto" at bounding box center [896, 204] width 81 height 14
